Goal: Information Seeking & Learning: Learn about a topic

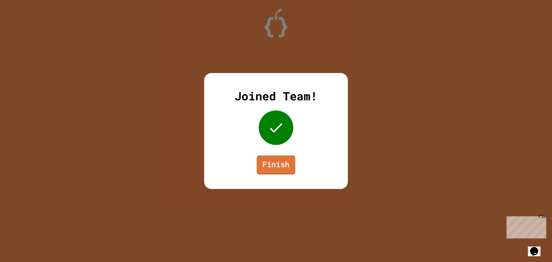
click at [276, 164] on link "Finish" at bounding box center [276, 164] width 39 height 19
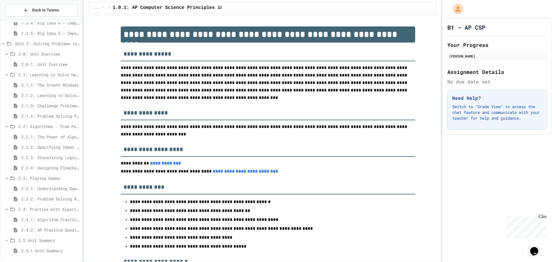
click at [51, 126] on span "2.2: Algorithms - from Pseudocode to Flowcharts" at bounding box center [48, 126] width 61 height 6
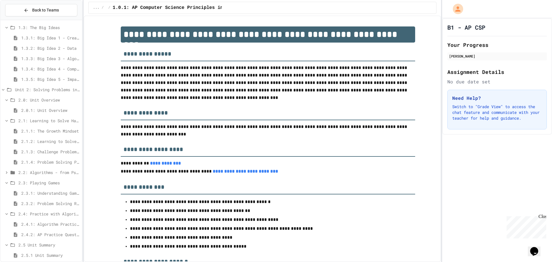
click at [43, 141] on span "2.1.2: Learning to Solve Hard Problems" at bounding box center [50, 141] width 58 height 6
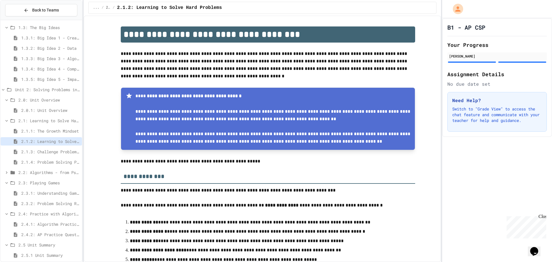
click at [43, 141] on span "2.1.2: Learning to Solve Hard Problems" at bounding box center [50, 141] width 58 height 6
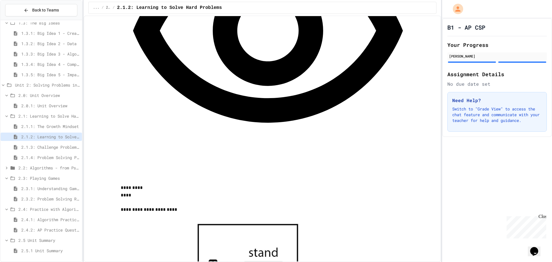
scroll to position [546, 0]
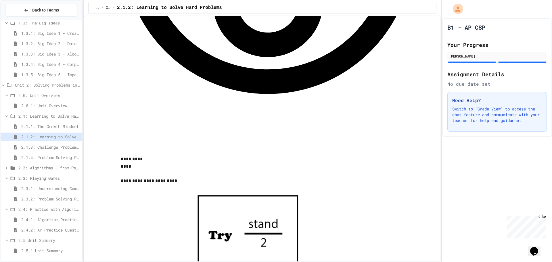
click at [48, 147] on span "2.1.3: Challenge Problem - The Bridge" at bounding box center [50, 147] width 58 height 6
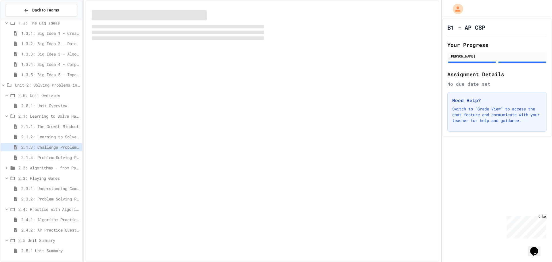
scroll to position [64, 0]
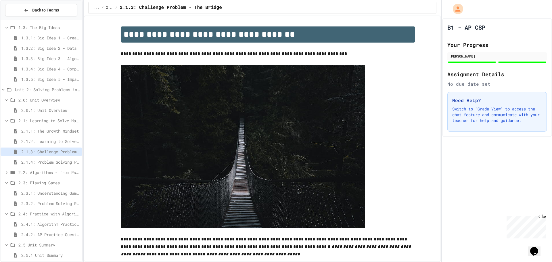
click at [53, 161] on span "2.1.4: Problem Solving Practice" at bounding box center [50, 162] width 58 height 6
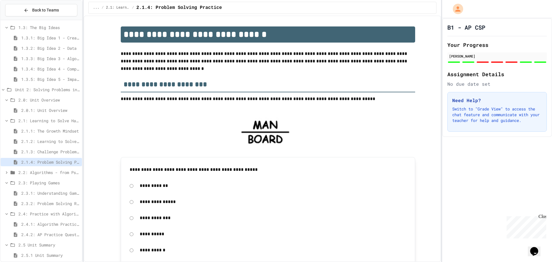
click at [49, 174] on span "2.2: Algorithms - from Pseudocode to Flowcharts" at bounding box center [48, 172] width 61 height 6
click at [54, 172] on span "2.2: Algorithms - from Pseudocode to Flowcharts" at bounding box center [48, 172] width 61 height 6
click at [50, 182] on span "2.2.1: The Power of Algorithms" at bounding box center [50, 183] width 58 height 6
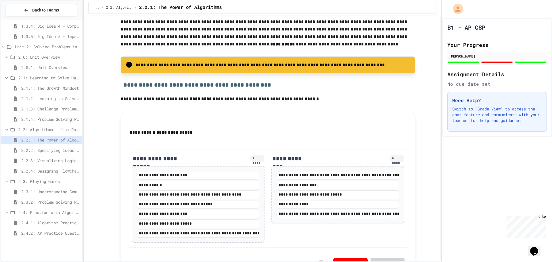
scroll to position [109, 0]
click at [49, 196] on span "2.3.2: Problem Solving Reflection" at bounding box center [50, 199] width 58 height 6
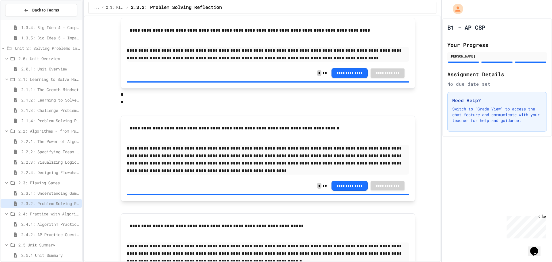
scroll to position [113, 0]
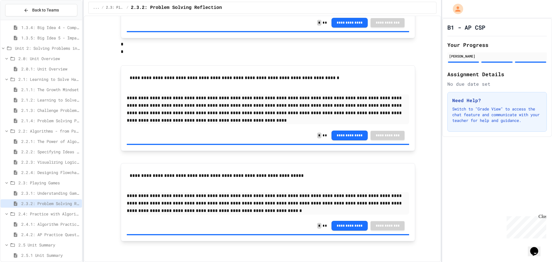
click at [46, 192] on span "2.3.1: Understanding Games with Flowcharts" at bounding box center [50, 193] width 58 height 6
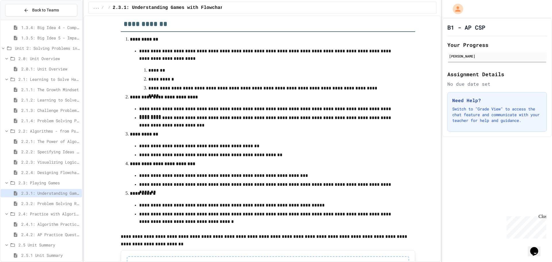
scroll to position [127, 0]
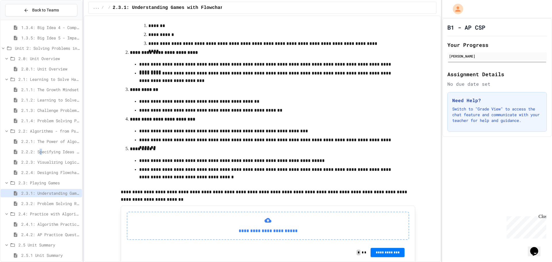
click at [42, 157] on div "2.2.2: Specifying Ideas with Pseudocode" at bounding box center [41, 152] width 81 height 10
click at [47, 156] on div "2.2.2: Specifying Ideas with Pseudocode" at bounding box center [41, 152] width 81 height 10
click at [50, 152] on span "2.2.2: Specifying Ideas with Pseudocode" at bounding box center [50, 152] width 58 height 6
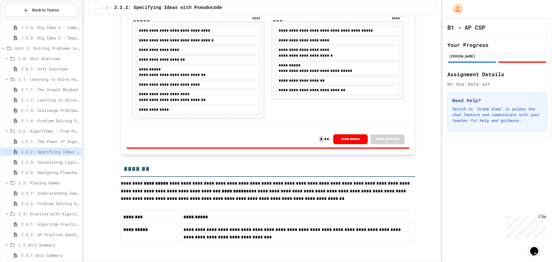
scroll to position [1173, 0]
click at [51, 116] on div "2.1.3: Challenge Problem - The Bridge" at bounding box center [41, 111] width 81 height 10
click at [57, 120] on span "2.1.4: Problem Solving Practice" at bounding box center [50, 121] width 58 height 6
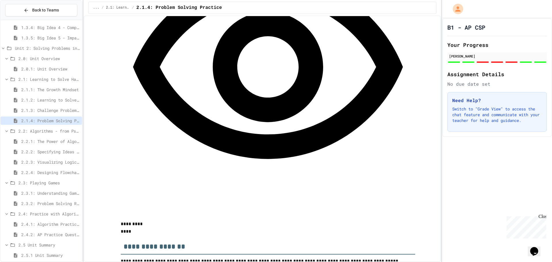
scroll to position [570, 0]
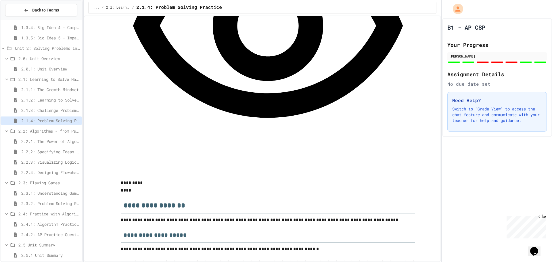
scroll to position [714, 0]
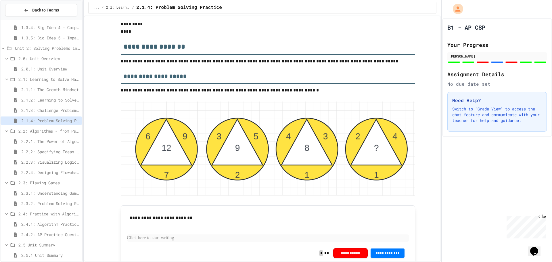
scroll to position [800, 0]
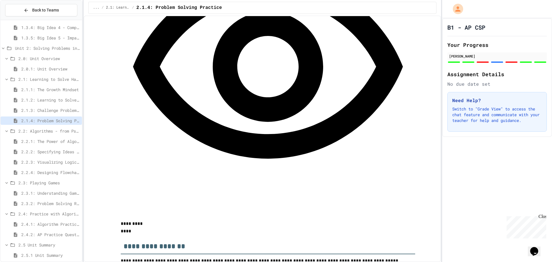
scroll to position [570, 0]
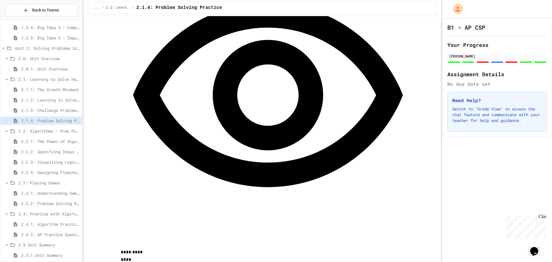
click at [49, 200] on span "2.3.2: Problem Solving Reflection" at bounding box center [50, 203] width 58 height 6
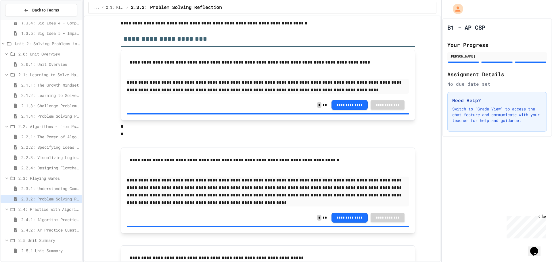
scroll to position [113, 0]
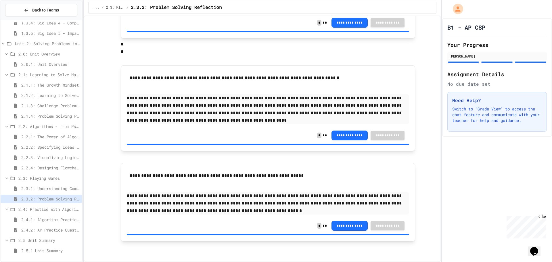
click at [54, 186] on span "2.3.1: Understanding Games with Flowcharts" at bounding box center [50, 188] width 58 height 6
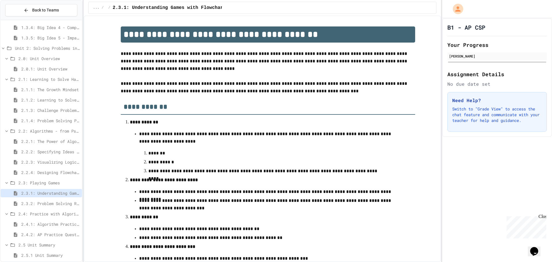
scroll to position [156, 0]
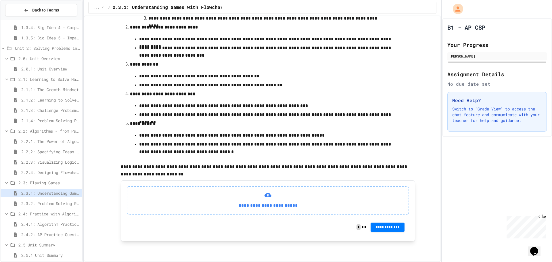
click at [42, 175] on span "2.2.4: Designing Flowcharts" at bounding box center [50, 172] width 58 height 6
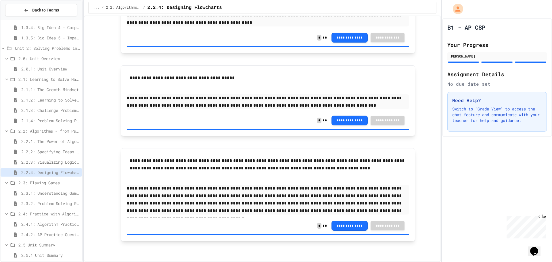
scroll to position [640, 0]
click at [53, 160] on span "2.2.3: Visualizing Logic with Flowcharts" at bounding box center [50, 162] width 58 height 6
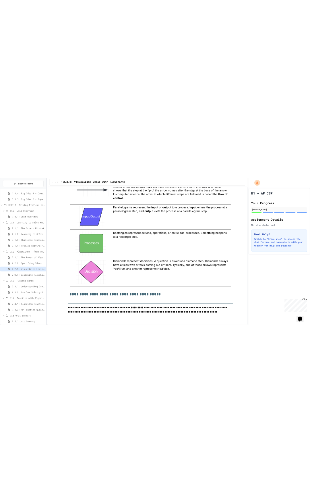
scroll to position [951, 0]
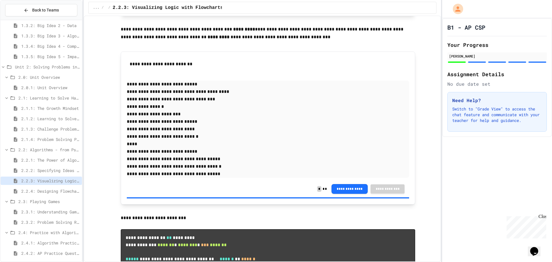
scroll to position [109, 0]
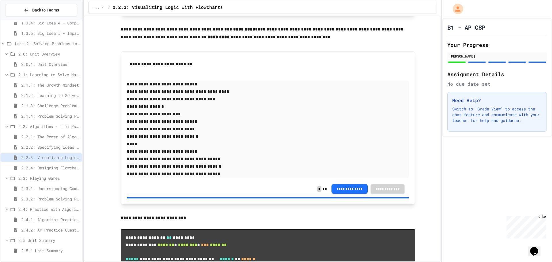
click at [52, 187] on span "2.3.1: Understanding Games with Flowcharts" at bounding box center [50, 188] width 58 height 6
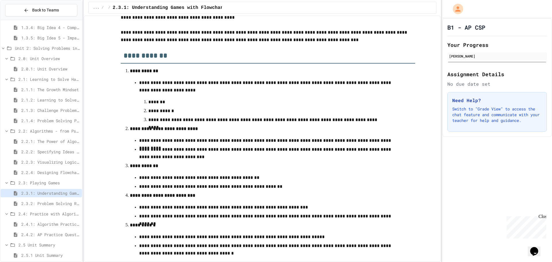
scroll to position [156, 0]
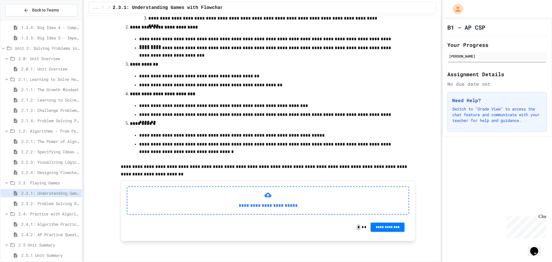
click at [279, 205] on p "**********" at bounding box center [268, 205] width 272 height 7
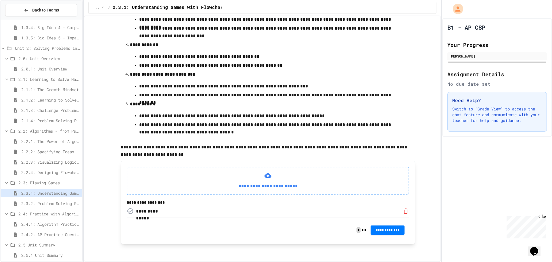
scroll to position [181, 0]
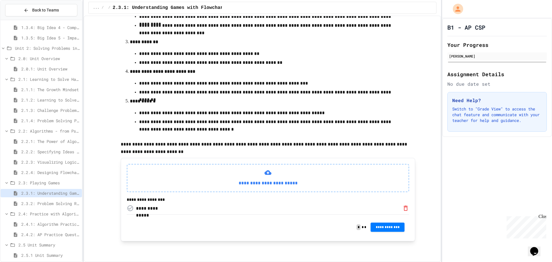
click at [160, 206] on div "**********" at bounding box center [152, 208] width 33 height 7
click at [383, 226] on span "**********" at bounding box center [387, 226] width 25 height 5
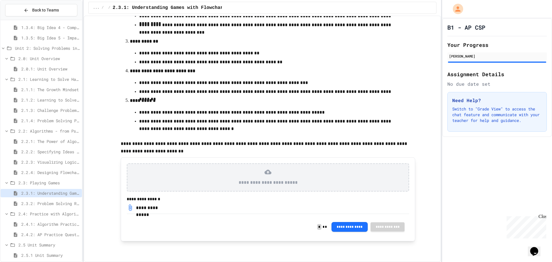
click at [146, 205] on div "**********" at bounding box center [152, 207] width 33 height 7
click at [131, 209] on icon "Download" at bounding box center [130, 207] width 3 height 6
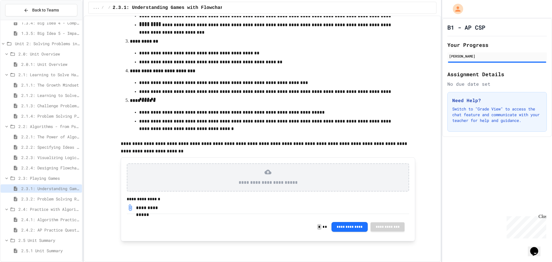
click at [57, 199] on span "2.3.2: Problem Solving Reflection" at bounding box center [50, 199] width 58 height 6
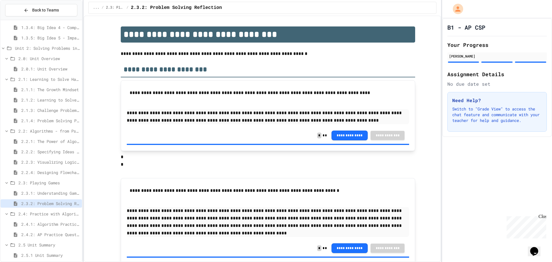
scroll to position [113, 0]
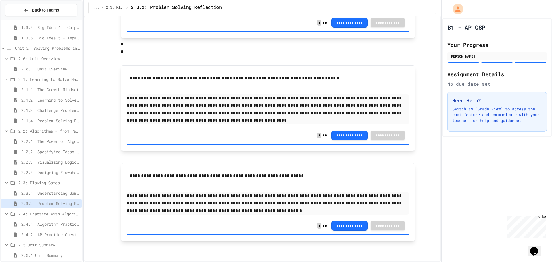
click at [56, 222] on span "2.4.1: Algorithm Practice Exercises" at bounding box center [50, 224] width 58 height 6
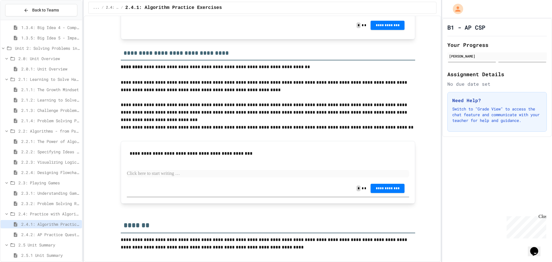
scroll to position [712, 0]
click at [52, 232] on span "2.4.2: AP Practice Questions" at bounding box center [50, 234] width 58 height 6
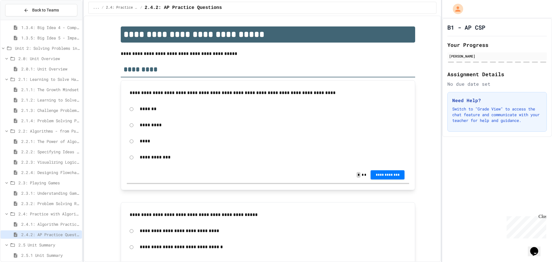
click at [64, 222] on span "2.4.1: Algorithm Practice Exercises" at bounding box center [50, 224] width 58 height 6
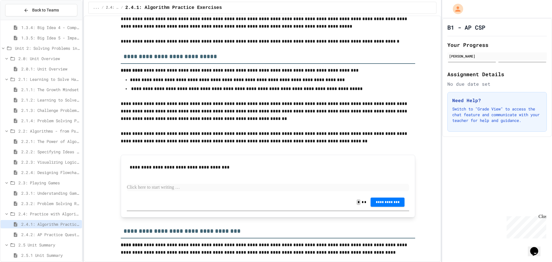
scroll to position [57, 0]
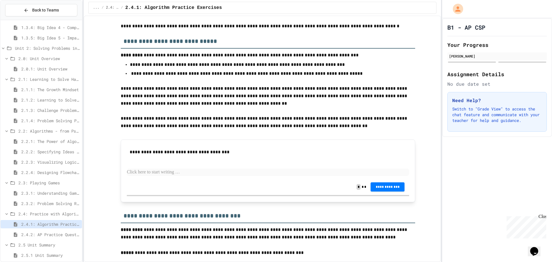
drag, startPoint x: 182, startPoint y: 171, endPoint x: 187, endPoint y: 171, distance: 5.2
click at [185, 171] on p at bounding box center [268, 171] width 282 height 7
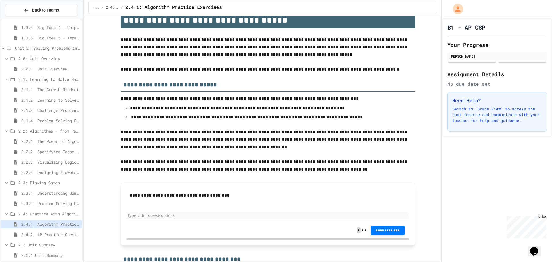
scroll to position [0, 0]
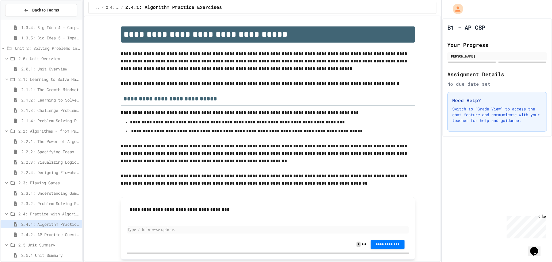
click at [186, 228] on p at bounding box center [268, 229] width 282 height 7
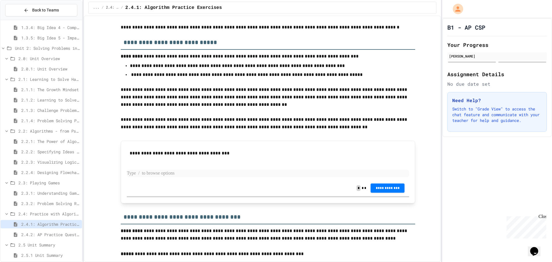
scroll to position [57, 0]
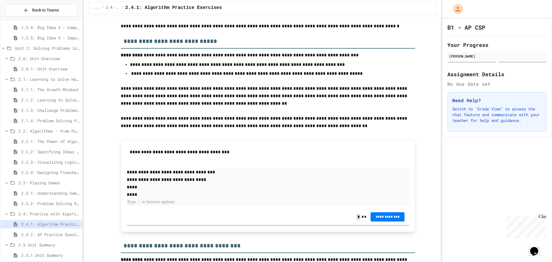
click at [191, 181] on p "**********" at bounding box center [268, 179] width 282 height 7
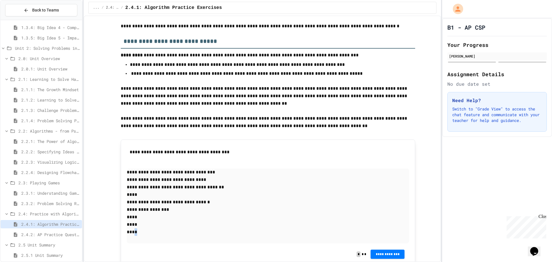
drag, startPoint x: 136, startPoint y: 233, endPoint x: 131, endPoint y: 231, distance: 5.0
click at [131, 231] on p "****" at bounding box center [268, 231] width 282 height 7
click at [129, 230] on p "****" at bounding box center [268, 231] width 282 height 7
click at [133, 233] on p "****" at bounding box center [268, 231] width 282 height 7
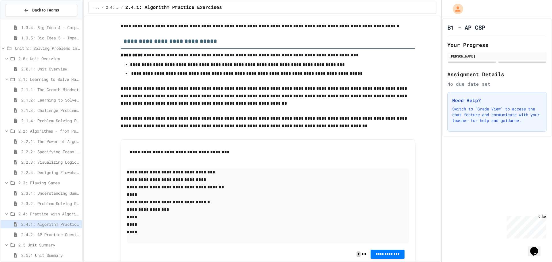
click at [139, 225] on p "****" at bounding box center [268, 224] width 282 height 7
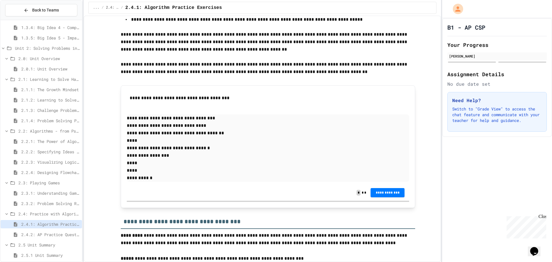
scroll to position [201, 0]
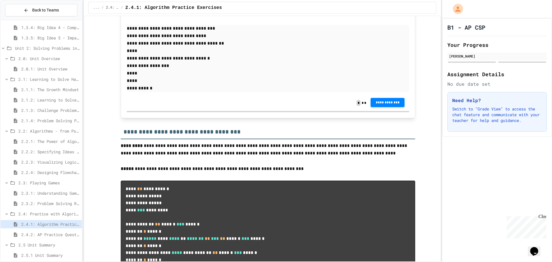
click at [381, 105] on button "**********" at bounding box center [387, 102] width 34 height 9
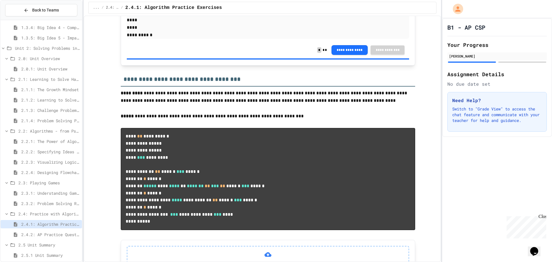
scroll to position [255, 0]
click at [51, 202] on span "2.3.2: Problem Solving Reflection" at bounding box center [50, 203] width 58 height 6
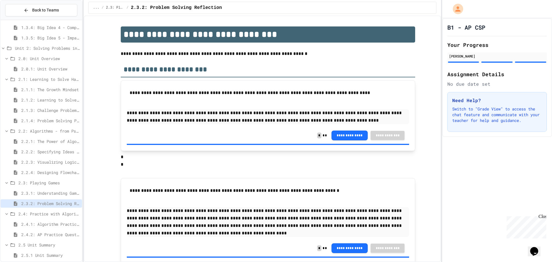
click at [55, 194] on span "2.3.1: Understanding Games with Flowcharts" at bounding box center [50, 193] width 58 height 6
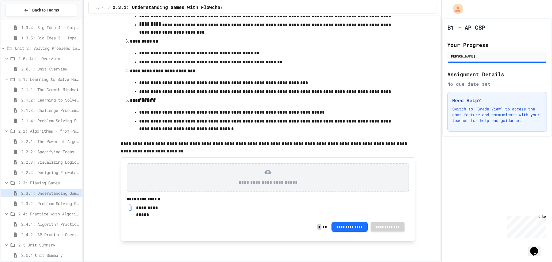
scroll to position [182, 0]
click at [58, 164] on span "2.2.3: Visualizing Logic with Flowcharts" at bounding box center [50, 162] width 58 height 6
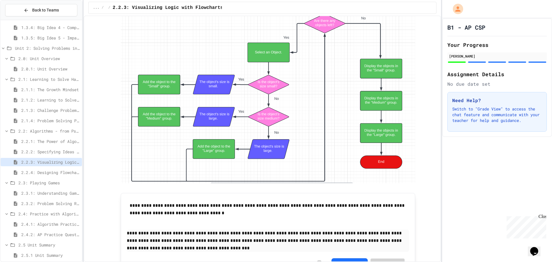
scroll to position [2069, 0]
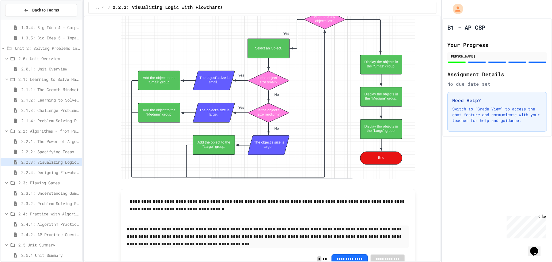
click at [34, 230] on div "2.4.2: AP Practice Questions" at bounding box center [41, 234] width 81 height 8
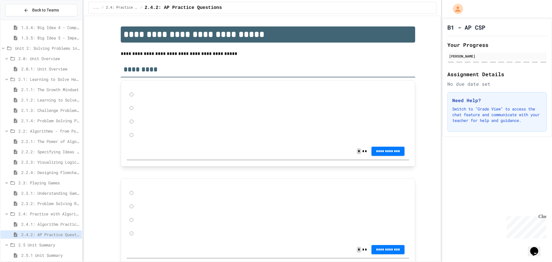
click at [40, 224] on span "2.4.1: Algorithm Practice Exercises" at bounding box center [50, 224] width 58 height 6
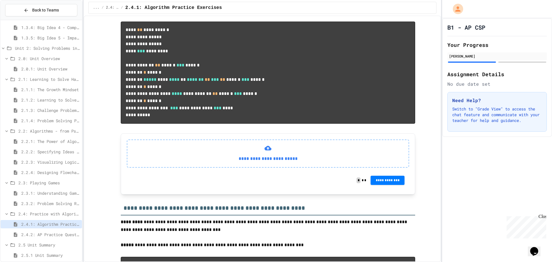
scroll to position [374, 0]
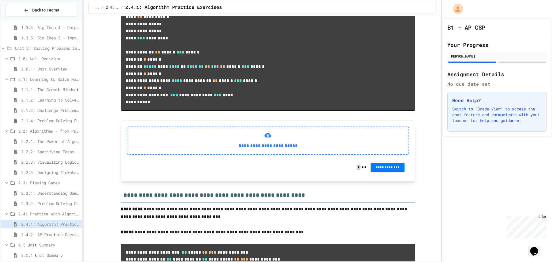
click at [278, 149] on p "**********" at bounding box center [268, 145] width 272 height 7
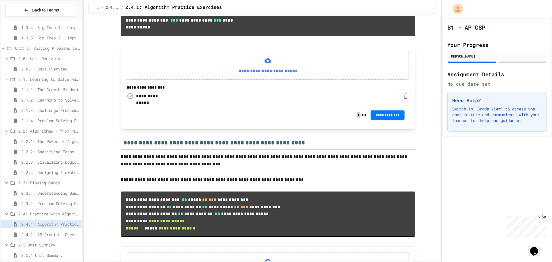
scroll to position [431, 0]
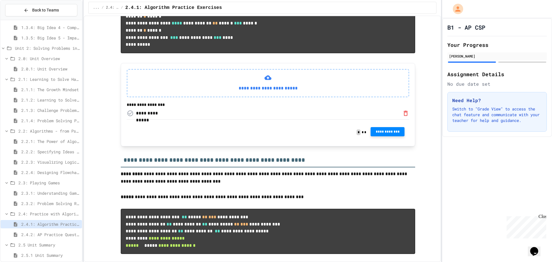
click at [386, 134] on span "**********" at bounding box center [387, 131] width 25 height 5
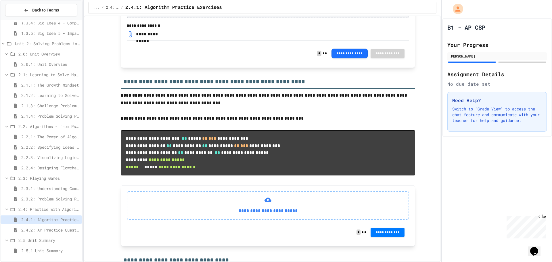
scroll to position [539, 0]
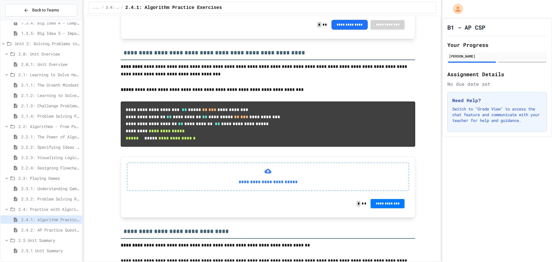
click at [55, 230] on span "2.4.2: AP Practice Questions" at bounding box center [50, 230] width 58 height 6
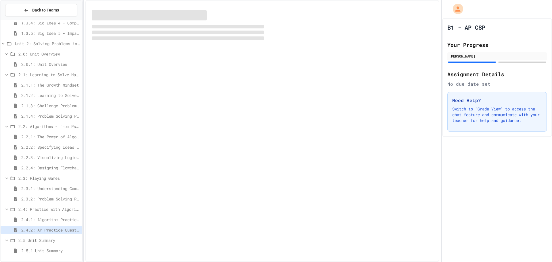
scroll to position [105, 0]
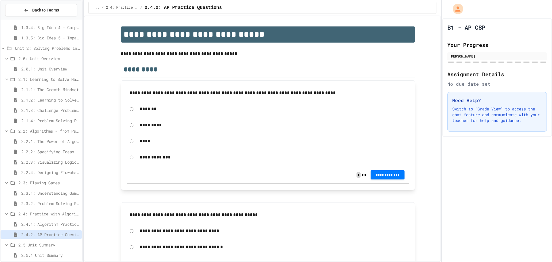
click at [55, 222] on span "2.4.1: Algorithm Practice Exercises" at bounding box center [50, 224] width 58 height 6
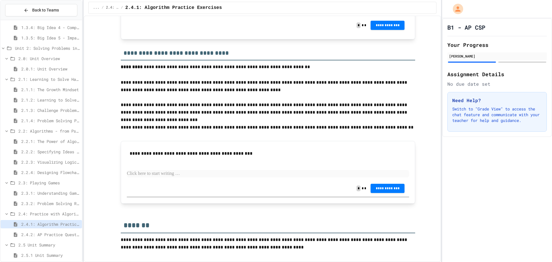
scroll to position [798, 0]
